Goal: Task Accomplishment & Management: Use online tool/utility

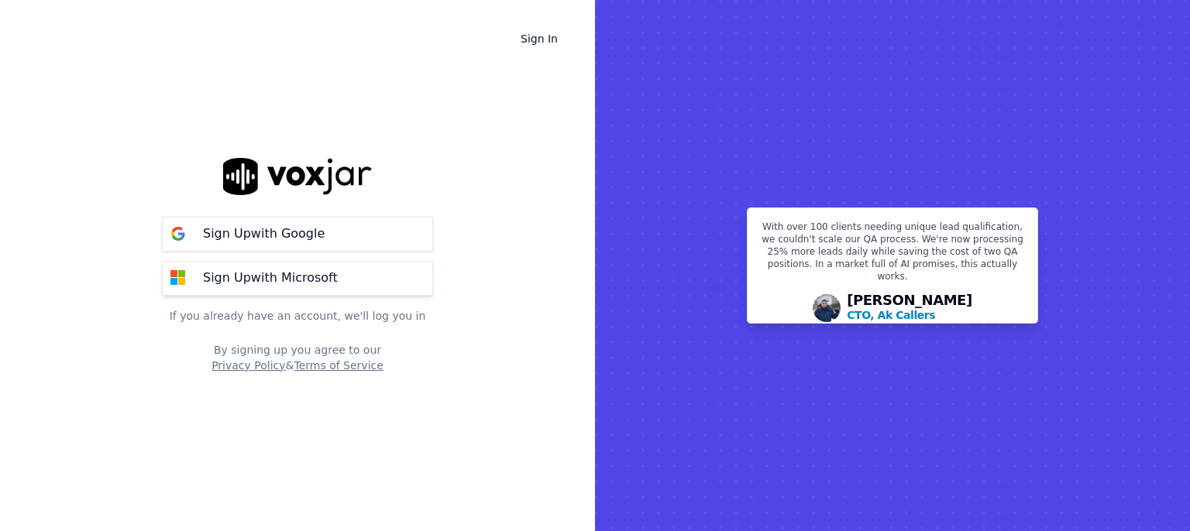
click at [328, 273] on div "Sign Up with Microsoft" at bounding box center [270, 278] width 153 height 19
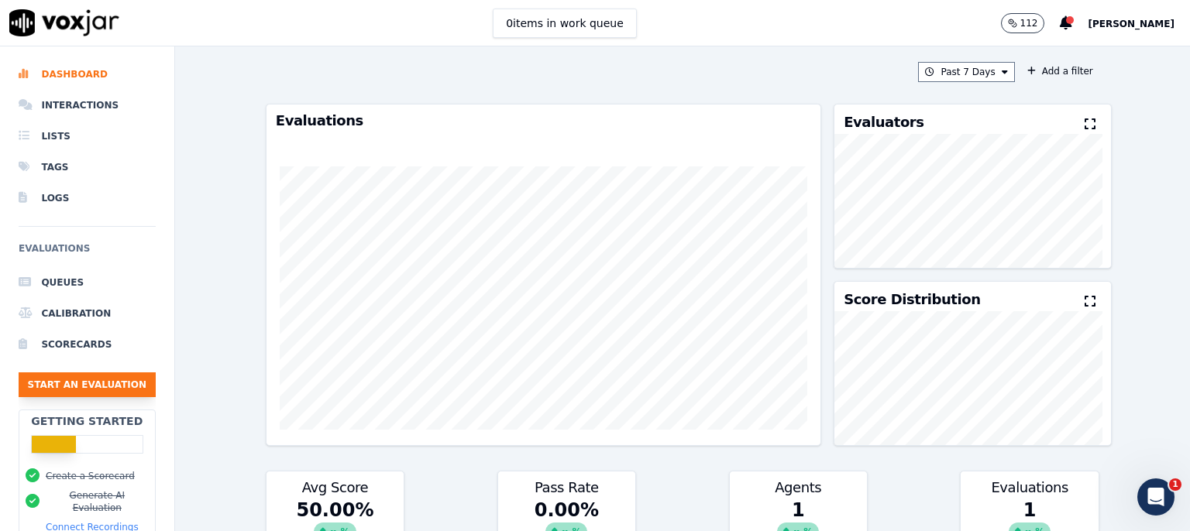
click at [70, 389] on button "Start an Evaluation" at bounding box center [87, 385] width 137 height 25
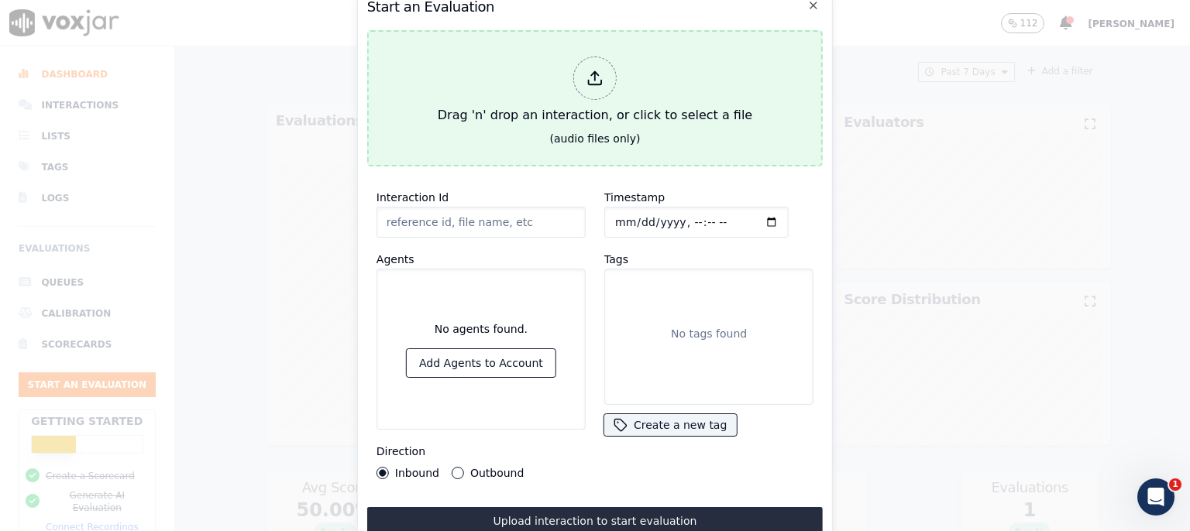
click at [592, 76] on icon at bounding box center [594, 78] width 17 height 17
type input "call_recording_[PHONE_NUMBER]_101937_to_7653939846_from_4793324903_start_639240…"
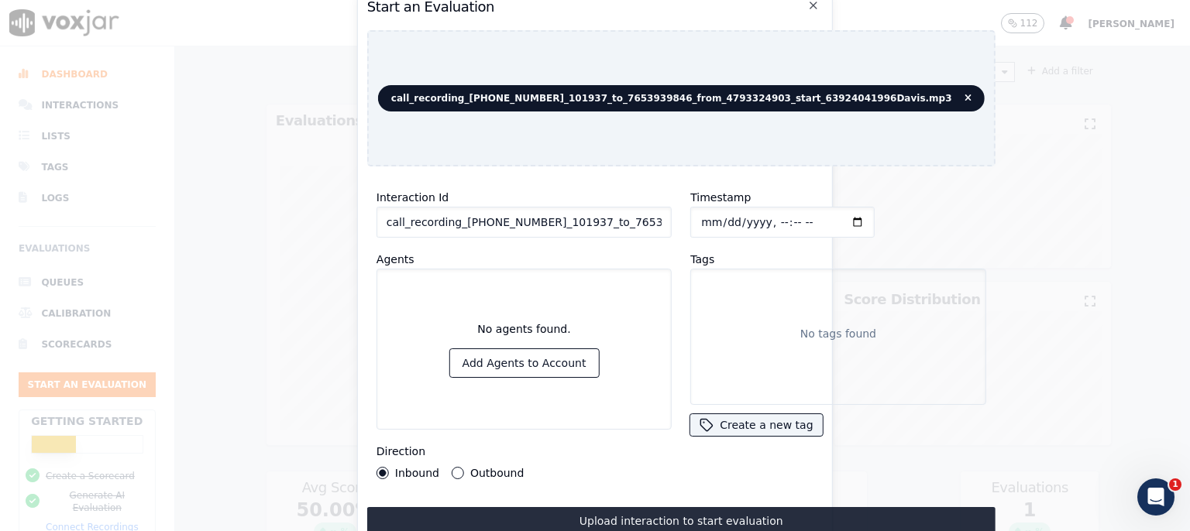
click at [584, 170] on div "Start an Evaluation call_recording_[PHONE_NUMBER]_101937_to_7653939846_from_479…" at bounding box center [595, 265] width 476 height 559
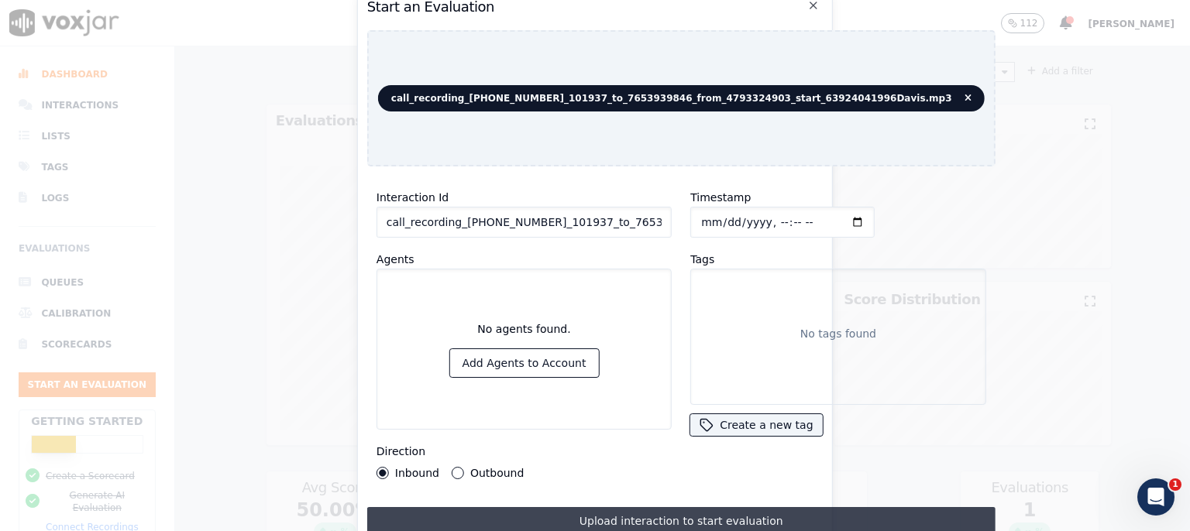
click at [648, 516] on button "Upload interaction to start evaluation" at bounding box center [681, 521] width 628 height 28
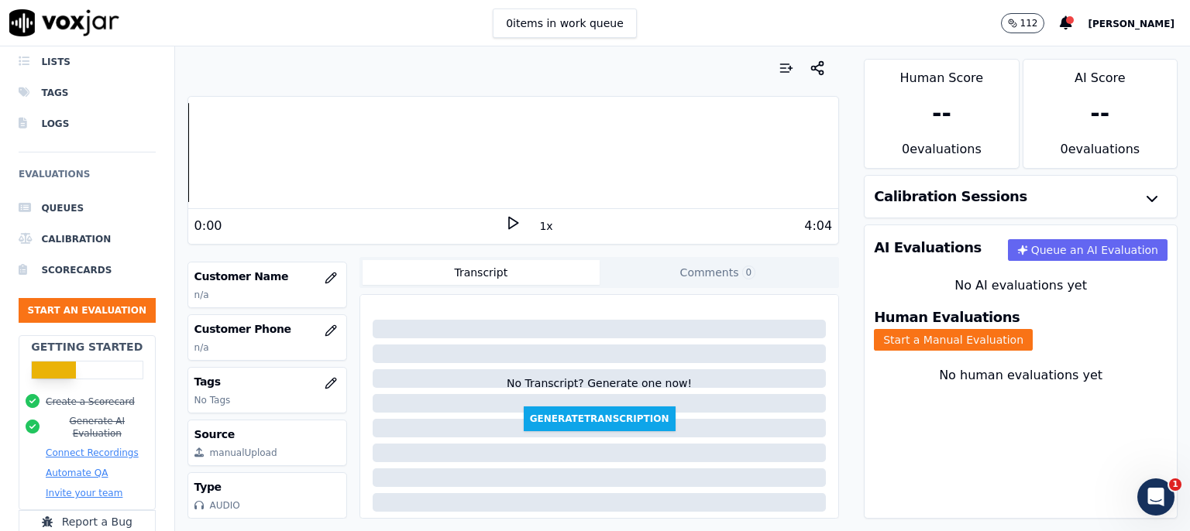
scroll to position [152, 0]
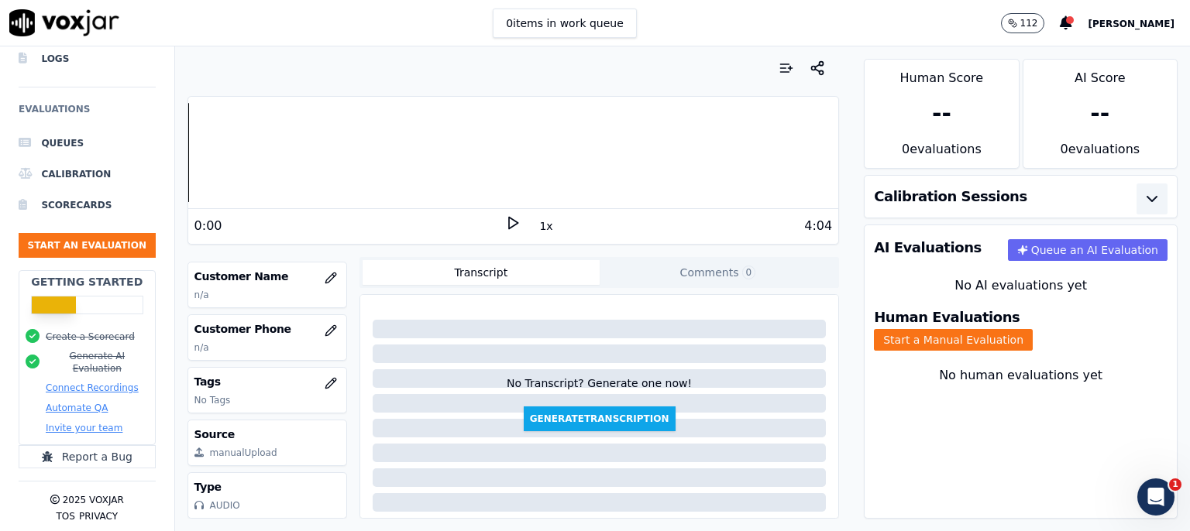
click at [1147, 200] on icon "button" at bounding box center [1151, 199] width 9 height 5
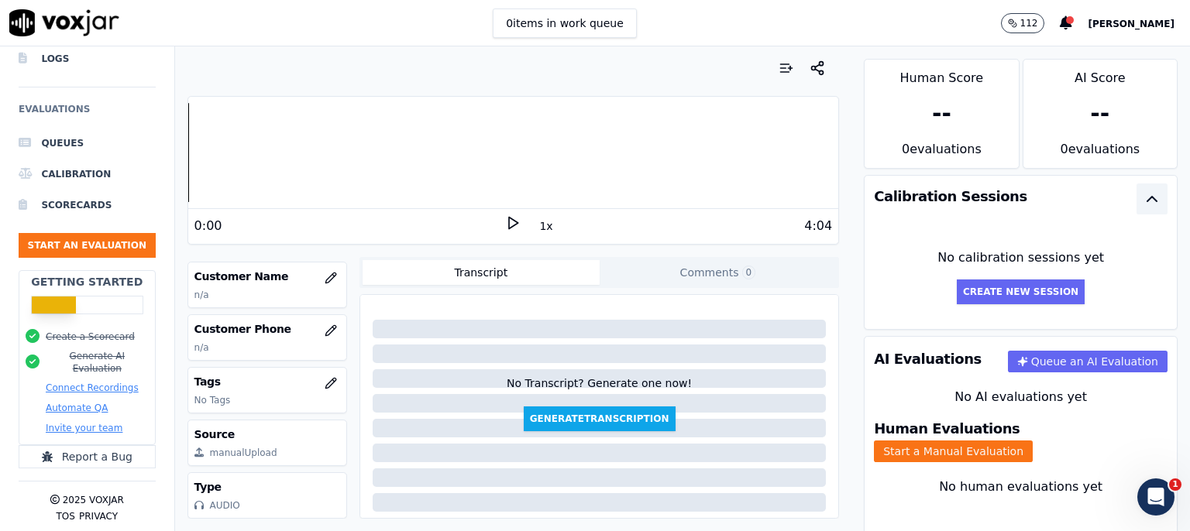
click at [479, 271] on button "Transcript" at bounding box center [480, 272] width 237 height 25
click at [574, 421] on button "Generate Transcription" at bounding box center [600, 419] width 152 height 25
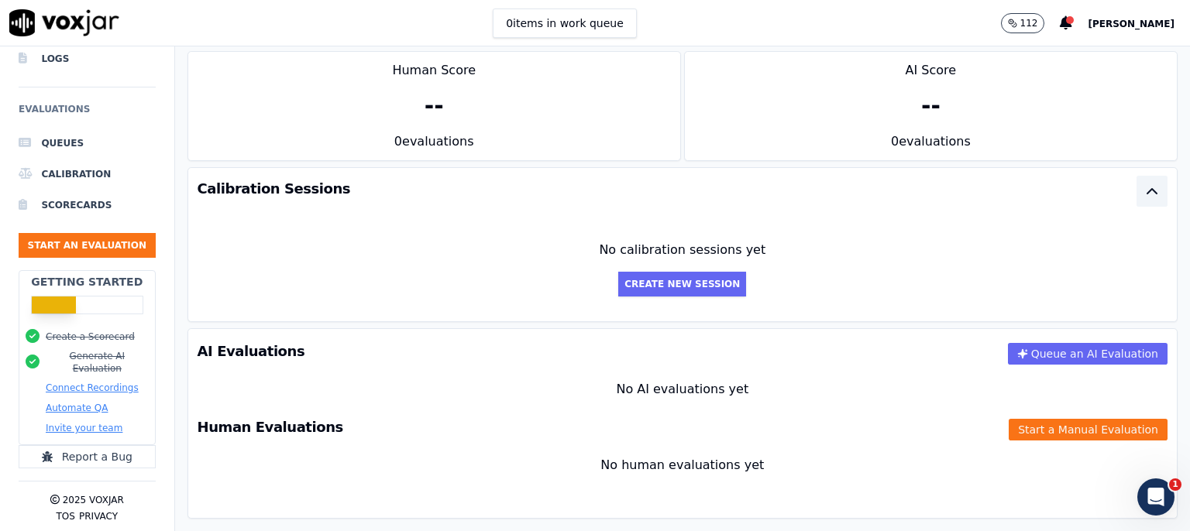
scroll to position [0, 0]
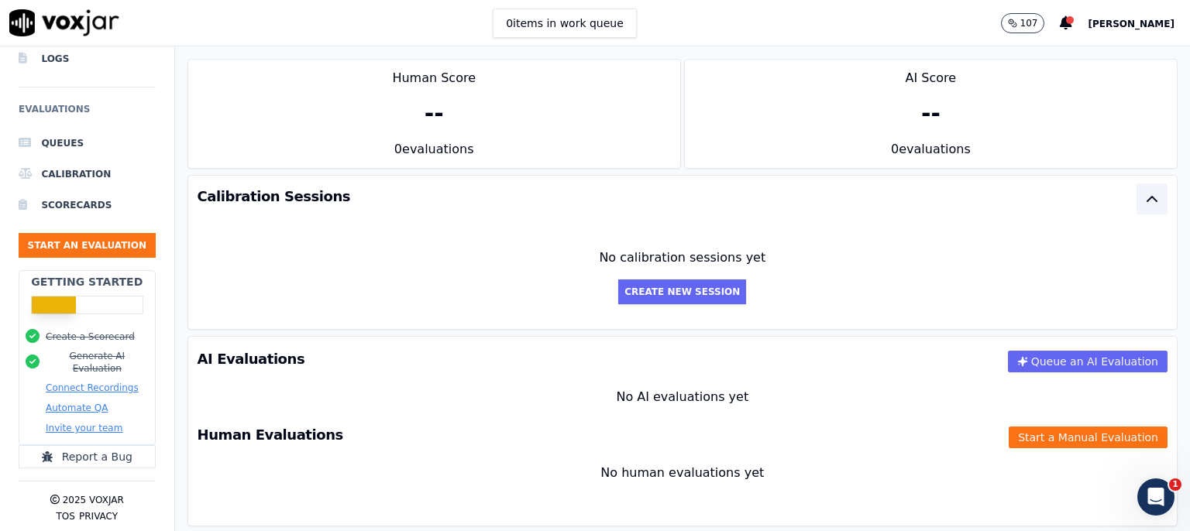
drag, startPoint x: 1032, startPoint y: 359, endPoint x: 185, endPoint y: 276, distance: 850.6
click at [371, 385] on div "AI Evaluations Queue an AI Evaluation No AI evaluations yet Human Evaluations S…" at bounding box center [682, 431] width 990 height 191
click at [70, 100] on h6 "Evaluations" at bounding box center [87, 114] width 137 height 28
click at [58, 132] on li "Queues" at bounding box center [87, 143] width 137 height 31
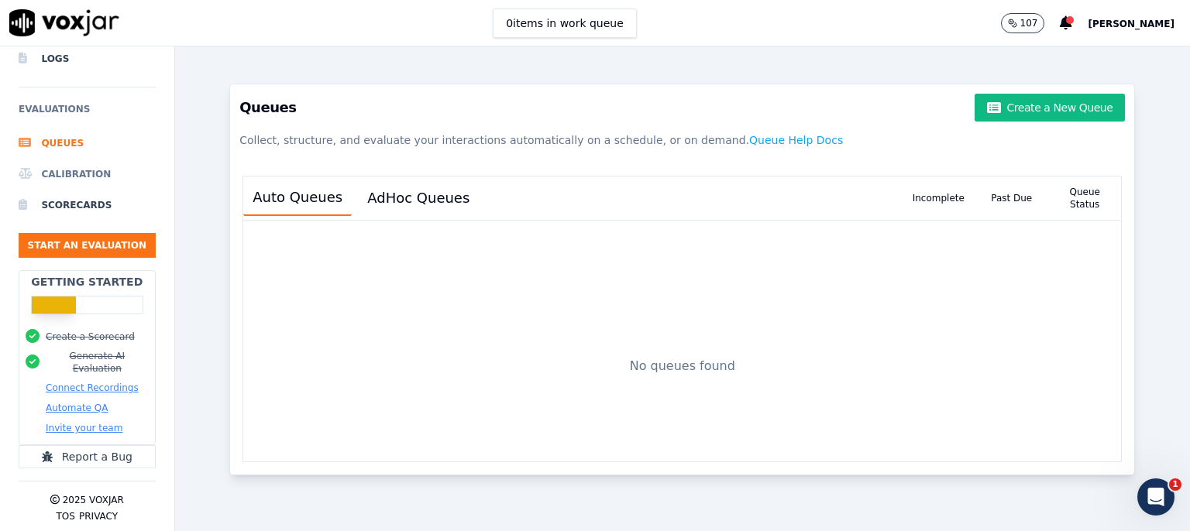
click at [84, 163] on li "Calibration" at bounding box center [87, 174] width 137 height 31
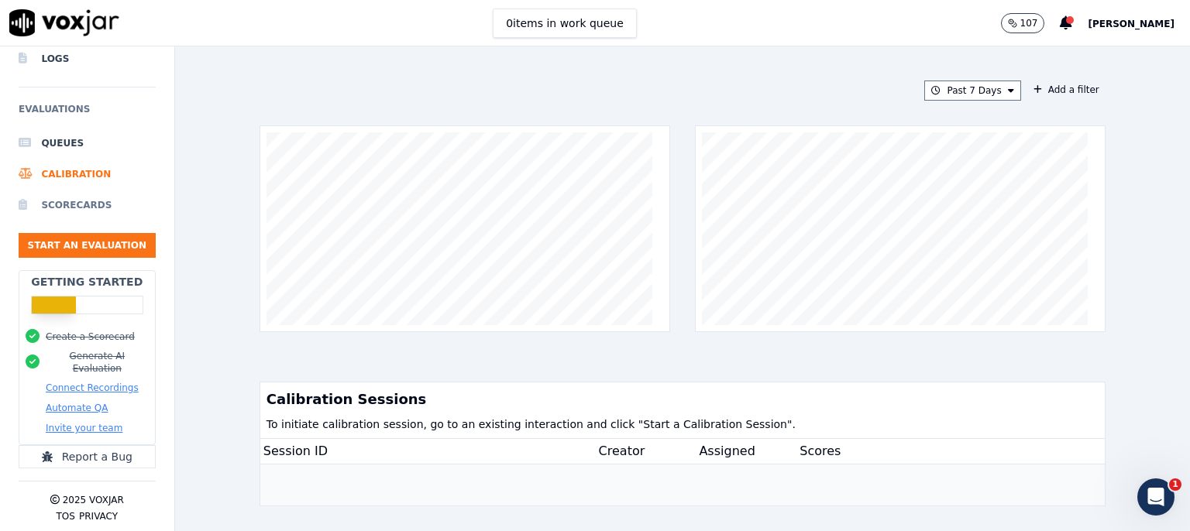
click at [80, 196] on li "Scorecards" at bounding box center [87, 205] width 137 height 31
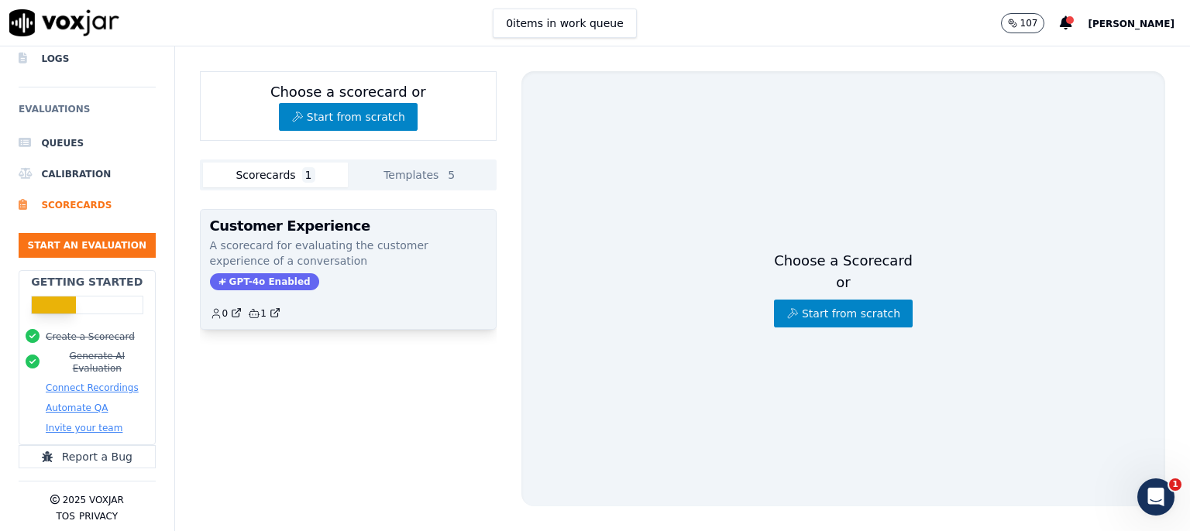
click at [302, 238] on p "A scorecard for evaluating the customer experience of a conversation" at bounding box center [348, 253] width 276 height 31
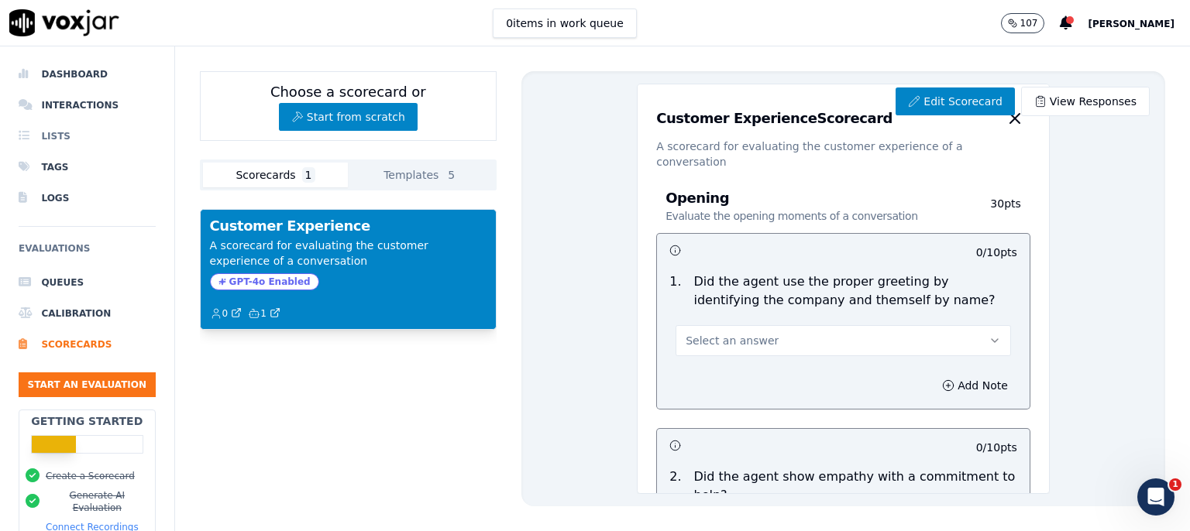
click at [56, 141] on li "Lists" at bounding box center [87, 136] width 137 height 31
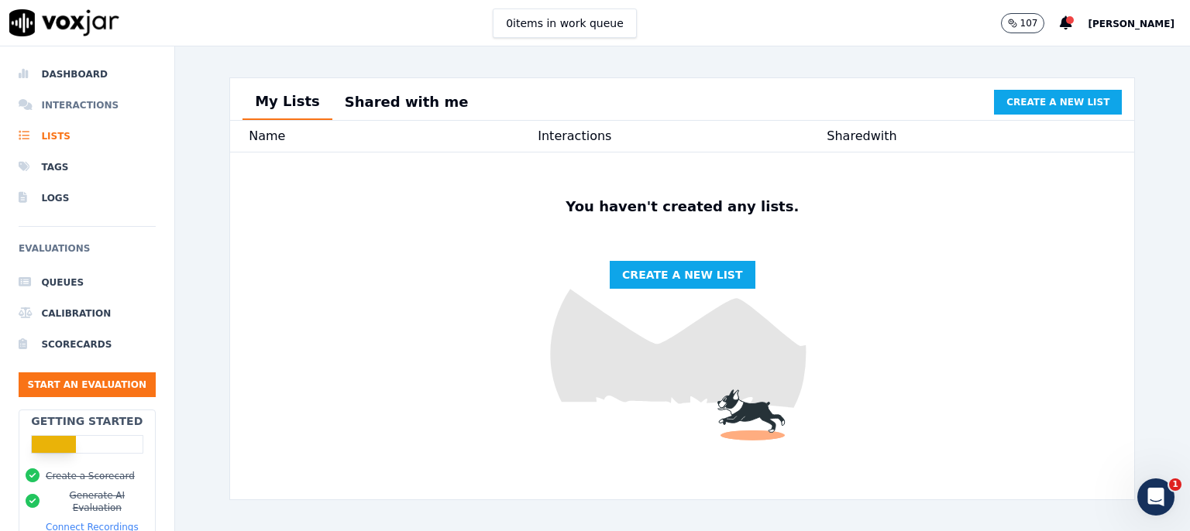
click at [70, 108] on li "Interactions" at bounding box center [87, 105] width 137 height 31
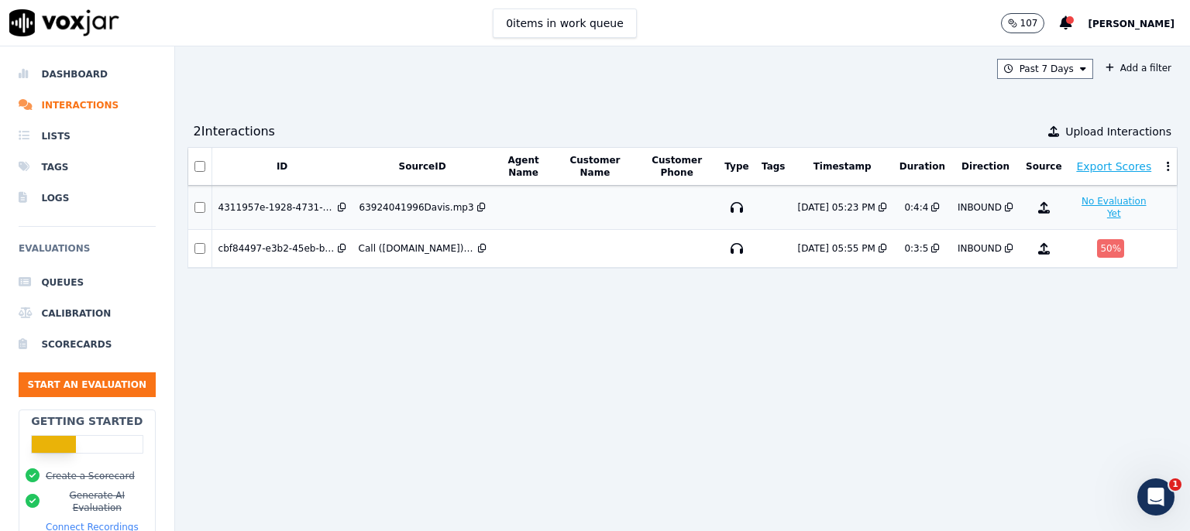
click at [1074, 203] on button "No Evaluation Yet" at bounding box center [1113, 207] width 79 height 31
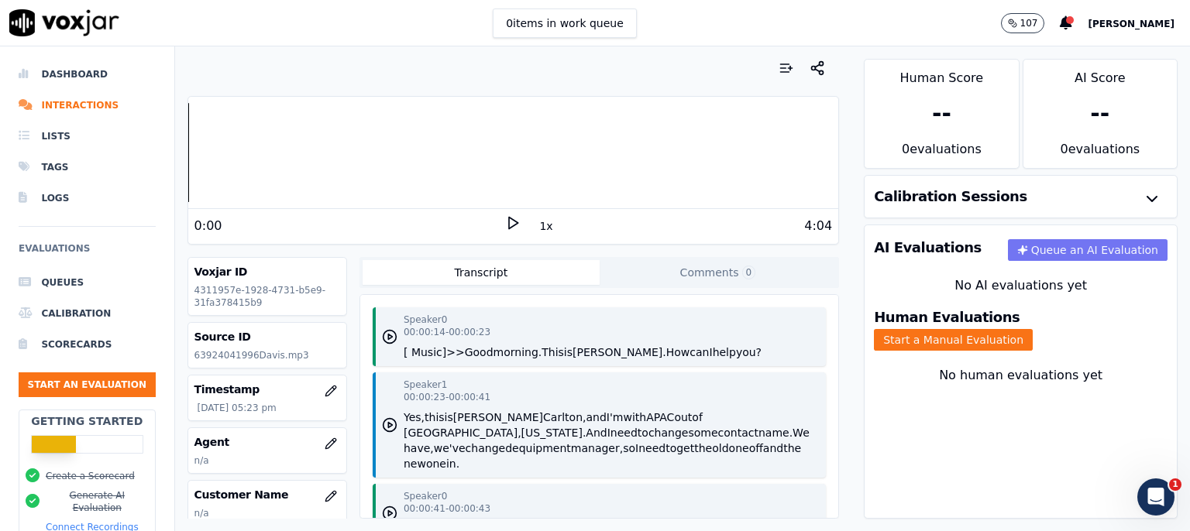
click at [1012, 249] on button "Queue an AI Evaluation" at bounding box center [1088, 250] width 160 height 22
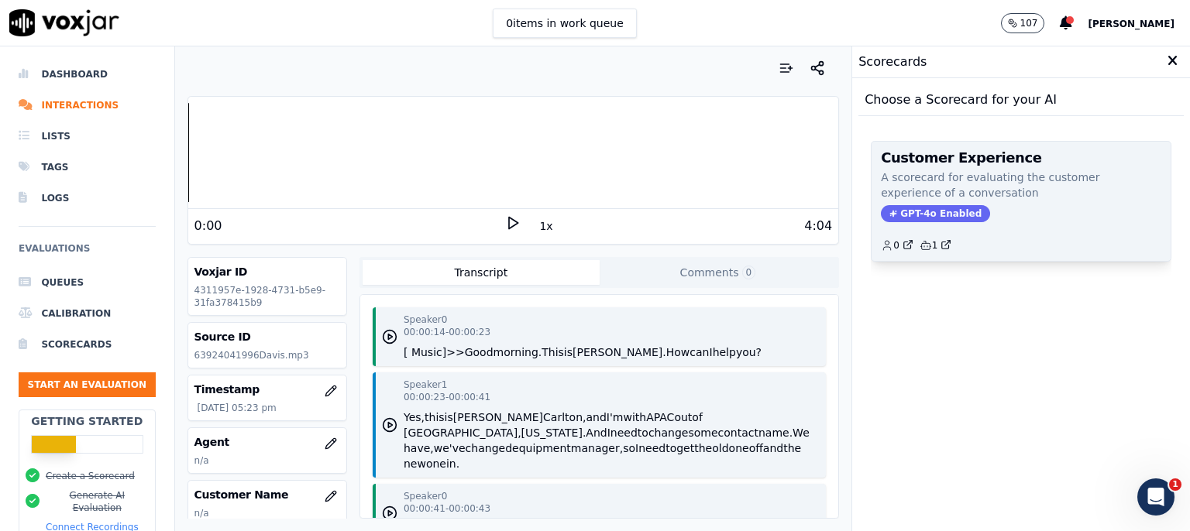
click at [943, 189] on p "A scorecard for evaluating the customer experience of a conversation" at bounding box center [1021, 185] width 280 height 31
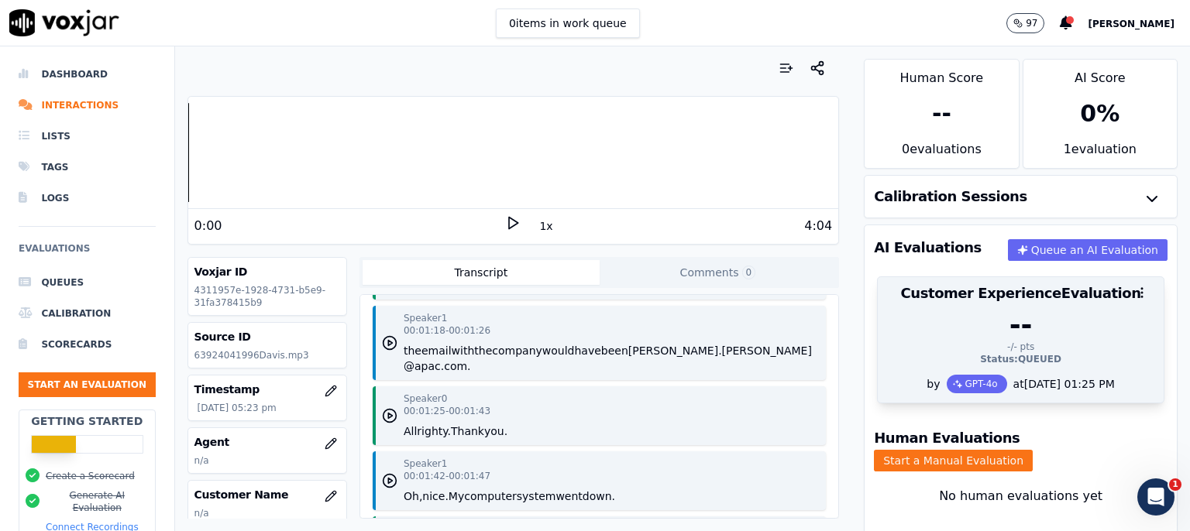
click at [1008, 342] on div "-/- pts" at bounding box center [1020, 347] width 267 height 12
click at [1000, 336] on div "--" at bounding box center [1020, 325] width 267 height 31
click at [1135, 295] on icon "button" at bounding box center [1142, 293] width 14 height 14
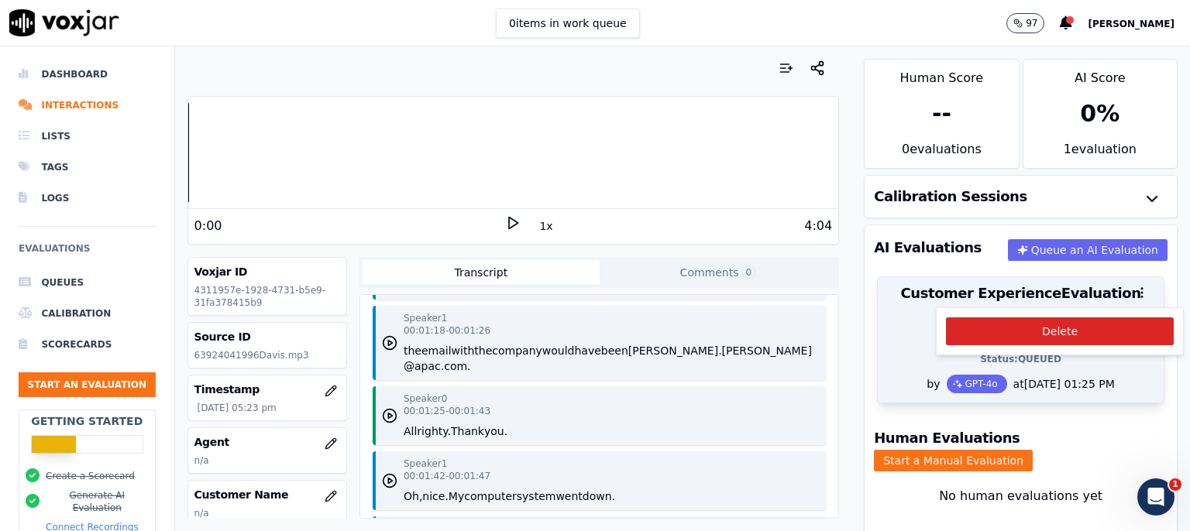
click at [897, 333] on div "--" at bounding box center [1020, 325] width 267 height 31
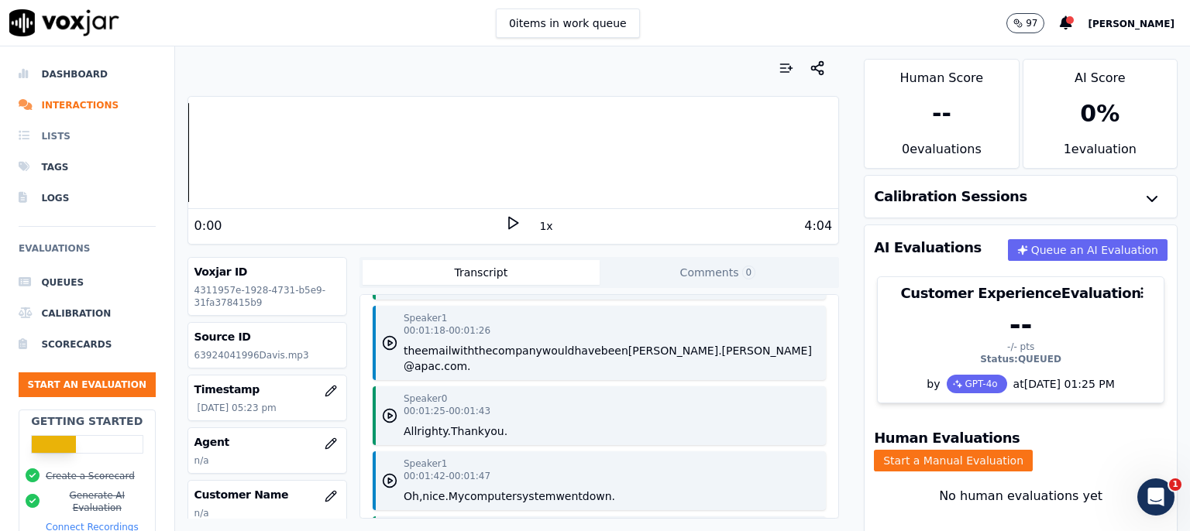
click at [67, 132] on li "Lists" at bounding box center [87, 136] width 137 height 31
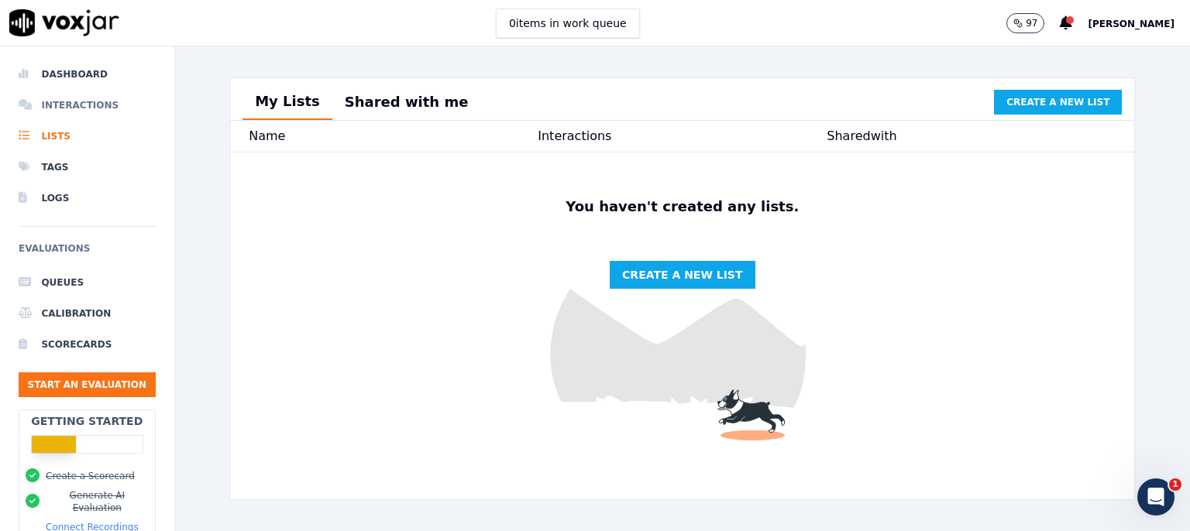
click at [76, 102] on li "Interactions" at bounding box center [87, 105] width 137 height 31
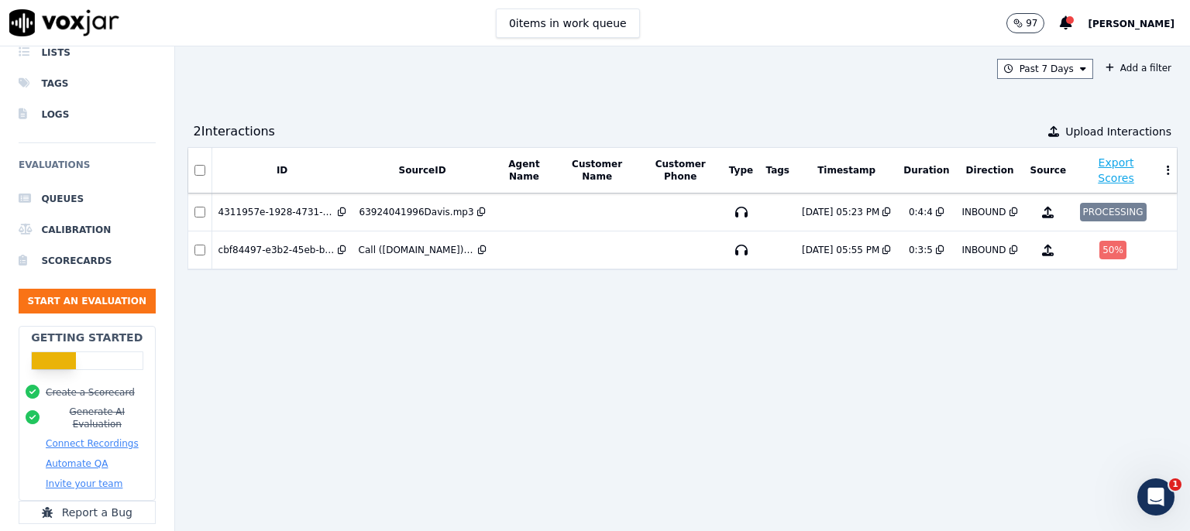
scroll to position [152, 0]
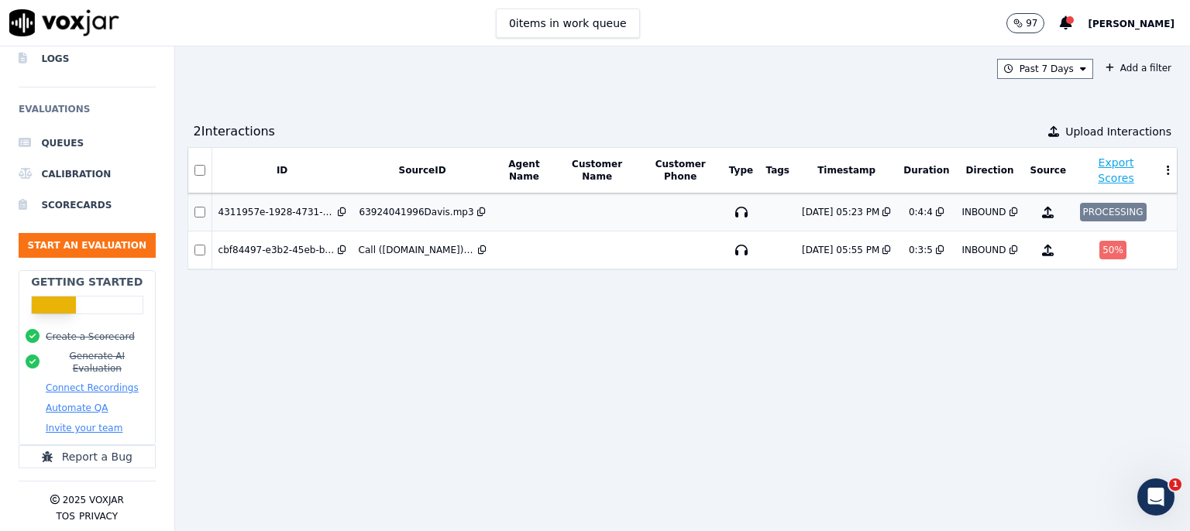
click at [419, 209] on div "63924041996Davis.mp3" at bounding box center [416, 212] width 115 height 12
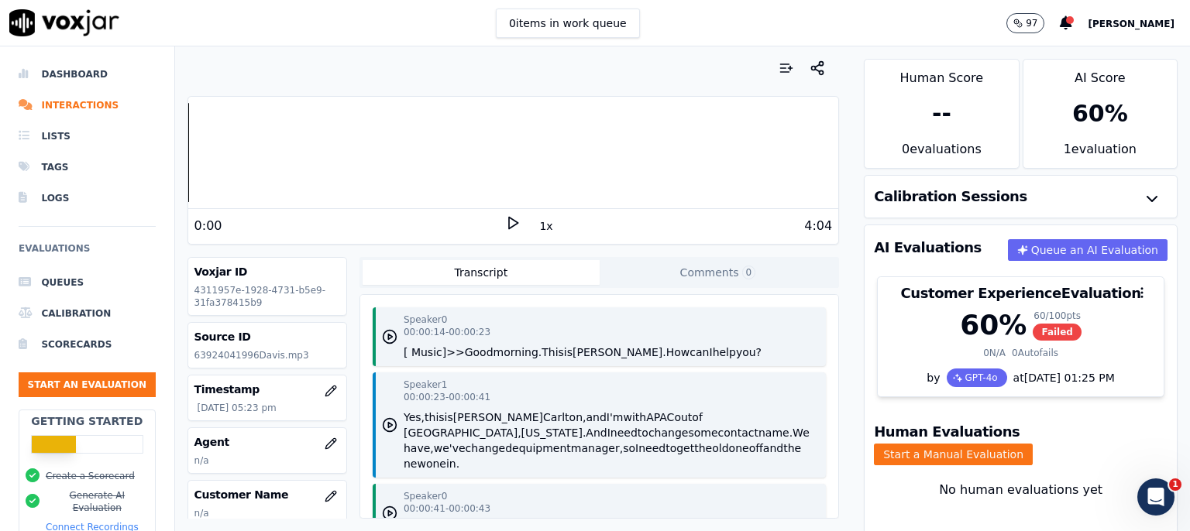
scroll to position [50, 0]
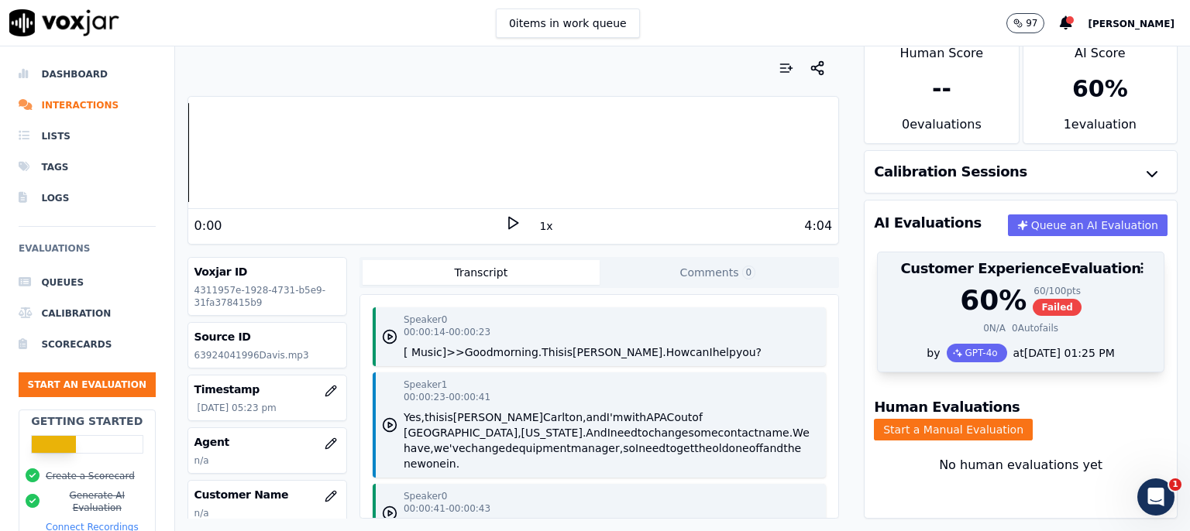
click at [1032, 299] on span "Failed" at bounding box center [1056, 307] width 49 height 17
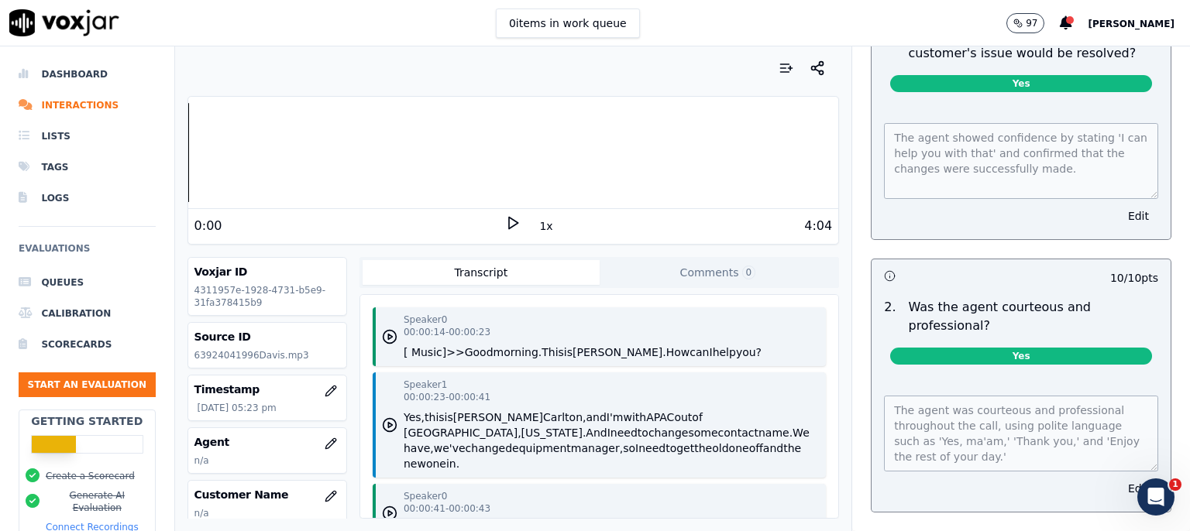
scroll to position [1190, 0]
